Goal: Task Accomplishment & Management: Manage account settings

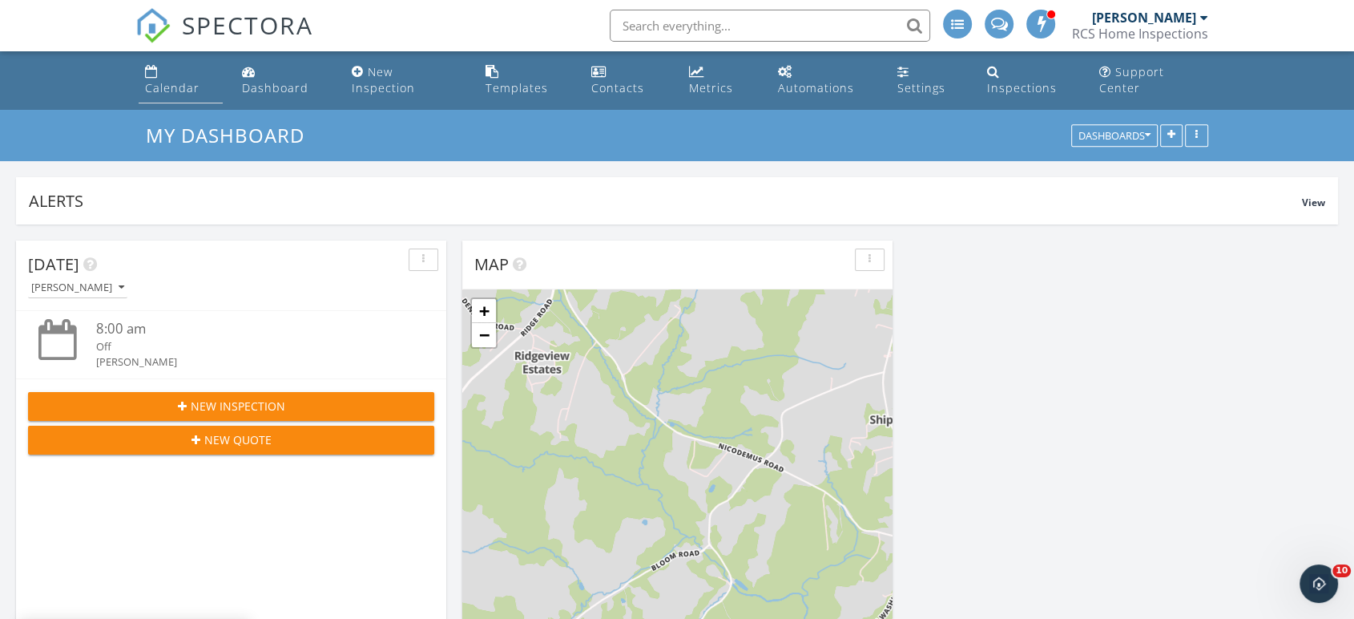
click at [174, 80] on div "Calendar" at bounding box center [172, 87] width 54 height 15
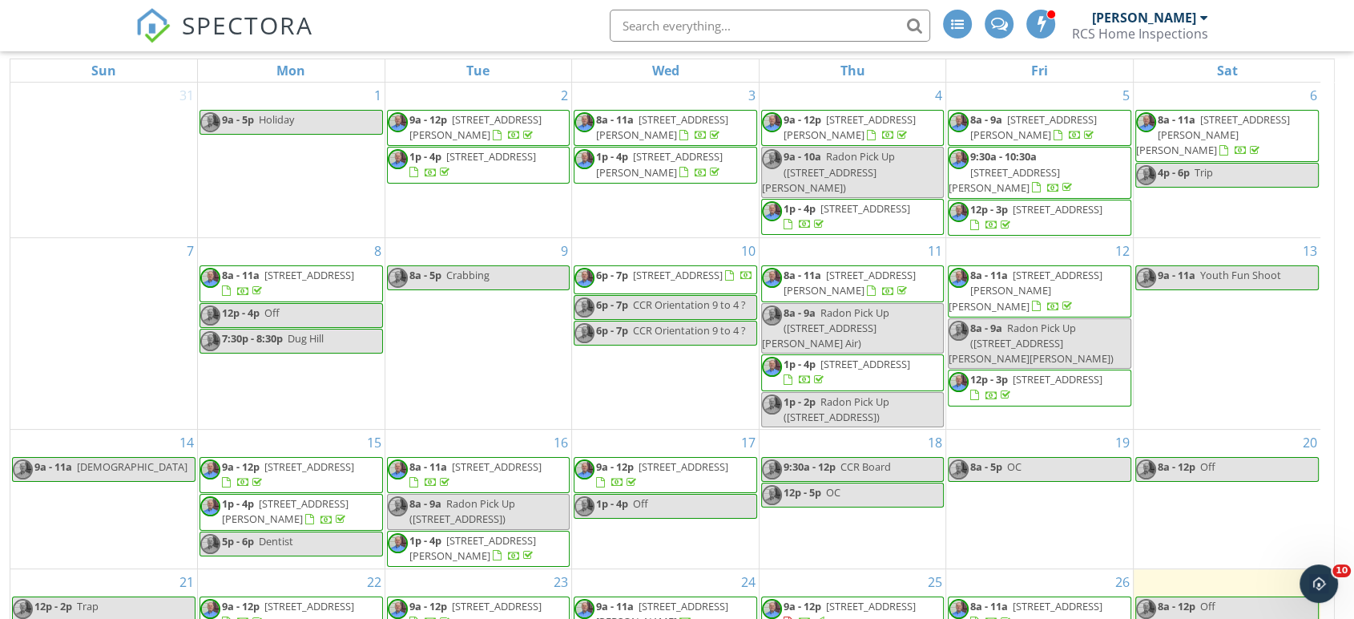
scroll to position [205, 0]
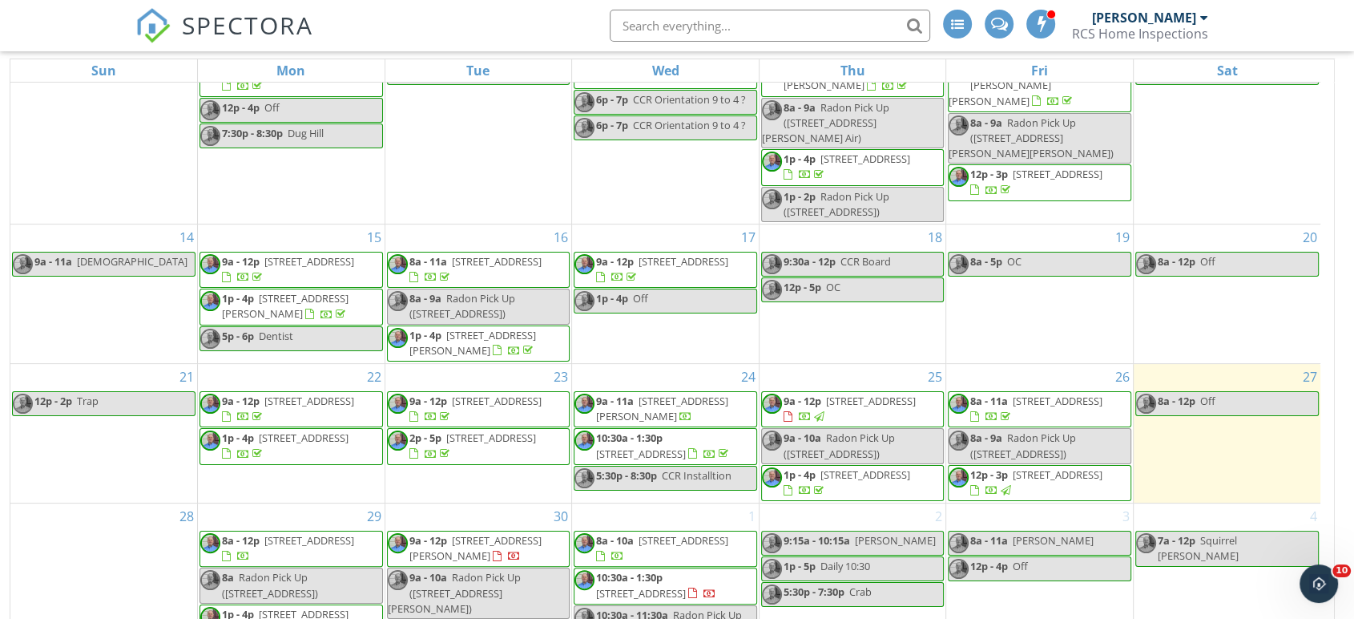
click at [445, 533] on span "9a - 12p" at bounding box center [428, 540] width 38 height 14
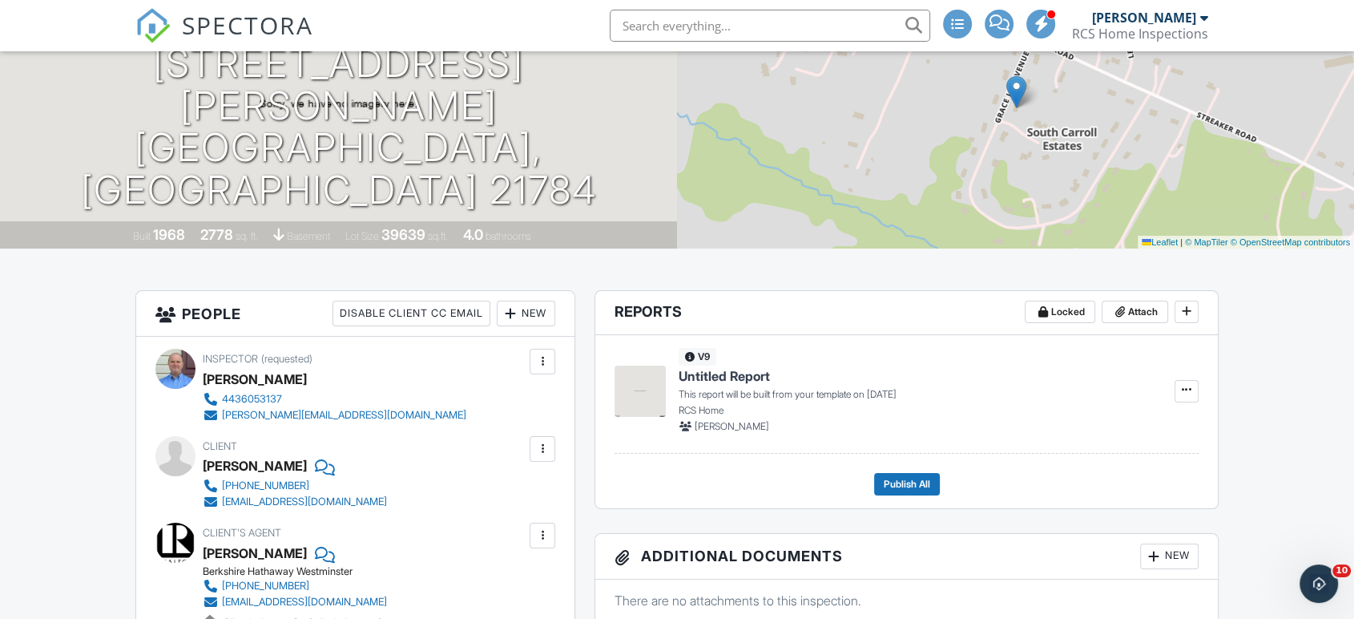
scroll to position [38, 0]
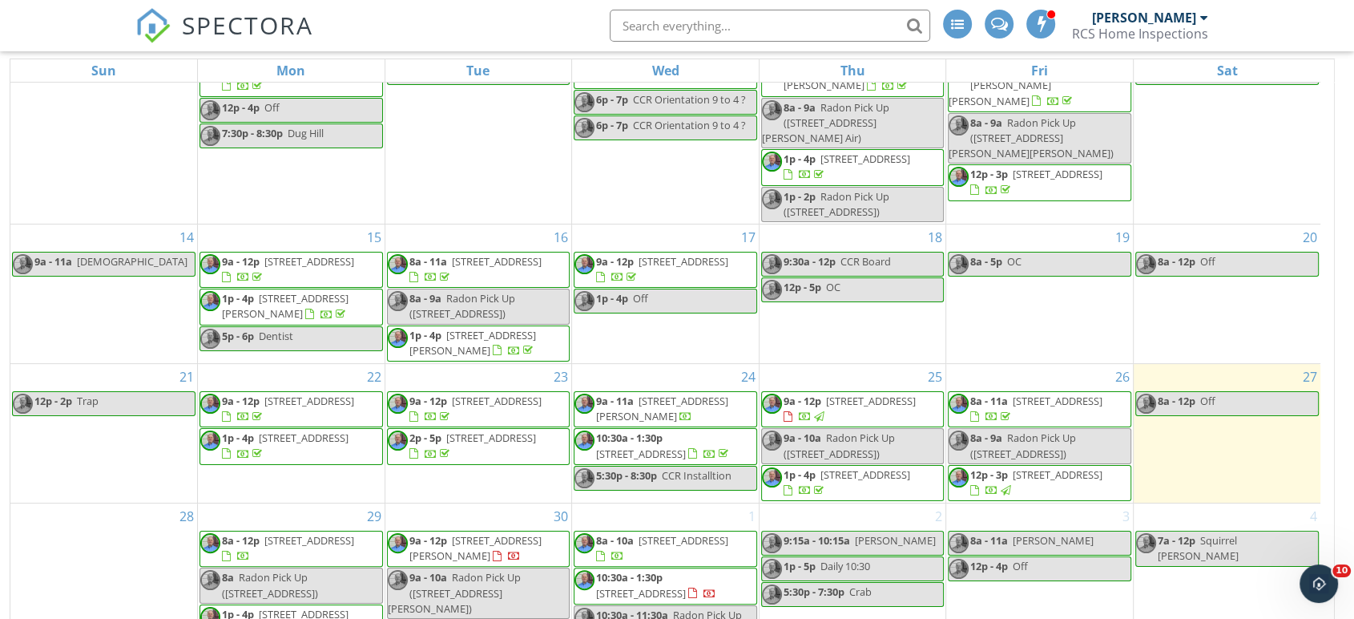
click at [643, 586] on span "[STREET_ADDRESS]" at bounding box center [641, 593] width 90 height 14
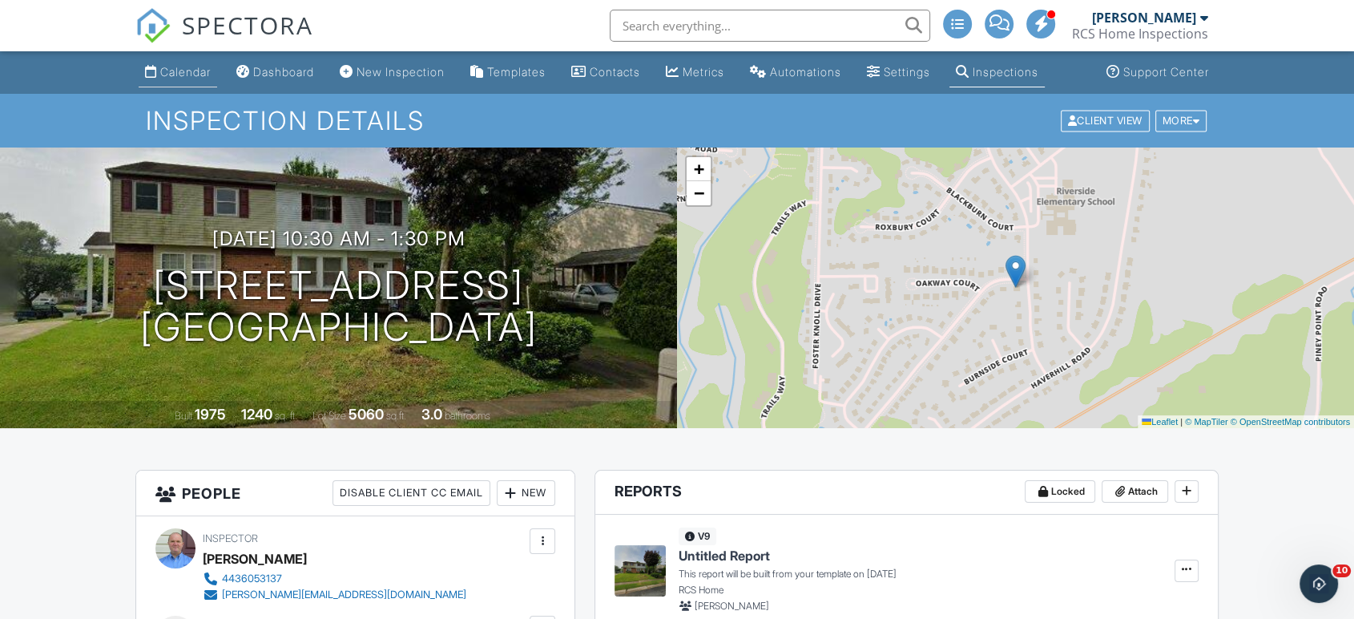
click at [165, 68] on div "Calendar" at bounding box center [185, 72] width 50 height 14
